Goal: Task Accomplishment & Management: Manage account settings

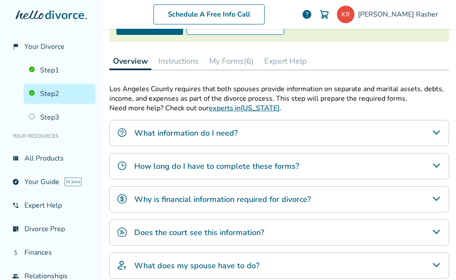
scroll to position [111, 0]
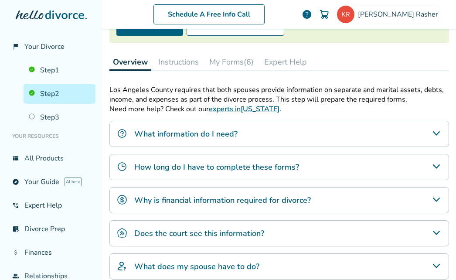
click at [230, 63] on button "My Forms (6)" at bounding box center [231, 61] width 51 height 17
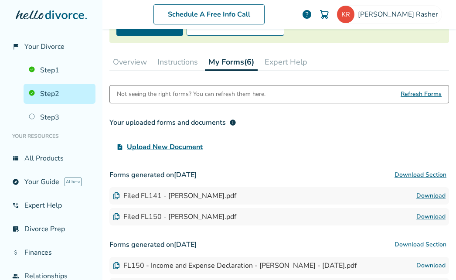
click at [190, 148] on span "Upload New Document" at bounding box center [165, 147] width 76 height 10
click at [0, 0] on input "upload_file Upload New Document" at bounding box center [0, 0] width 0 height 0
